Goal: Information Seeking & Learning: Compare options

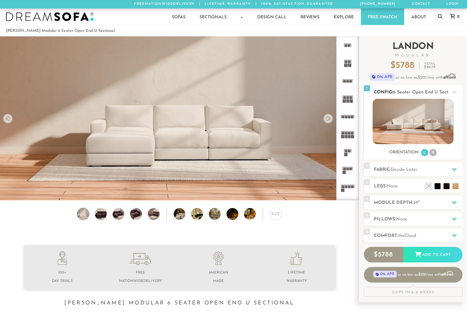
scroll to position [5, 5]
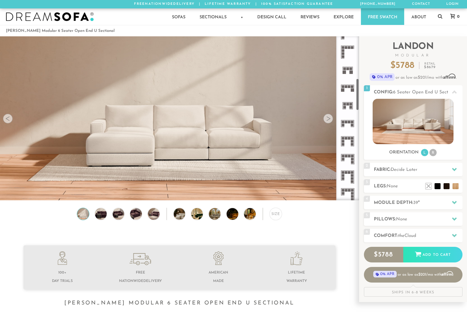
scroll to position [227, 0]
click at [351, 123] on icon at bounding box center [348, 122] width 18 height 18
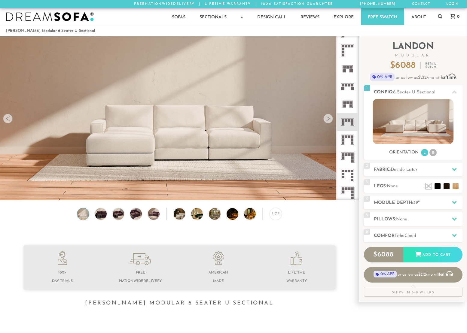
click at [346, 86] on rect at bounding box center [346, 85] width 3 height 3
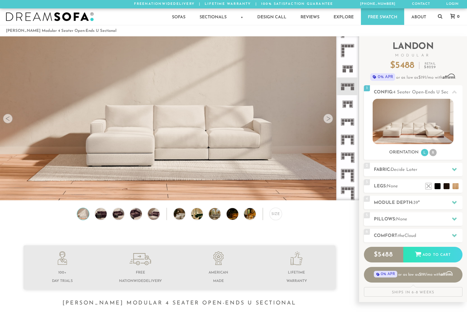
click at [352, 157] on rect at bounding box center [352, 158] width 3 height 3
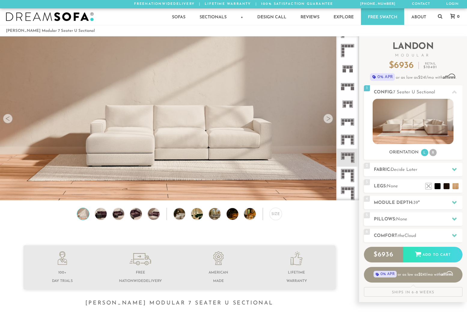
click at [347, 125] on icon at bounding box center [348, 122] width 18 height 18
